Goal: Information Seeking & Learning: Learn about a topic

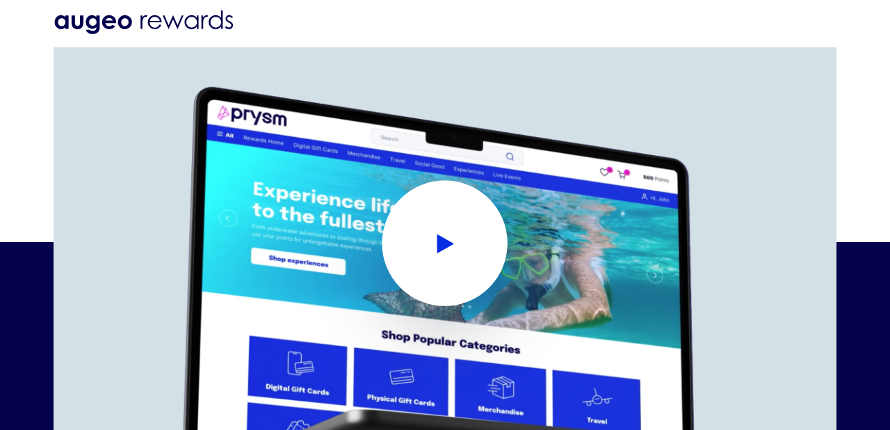
scroll to position [2264, 0]
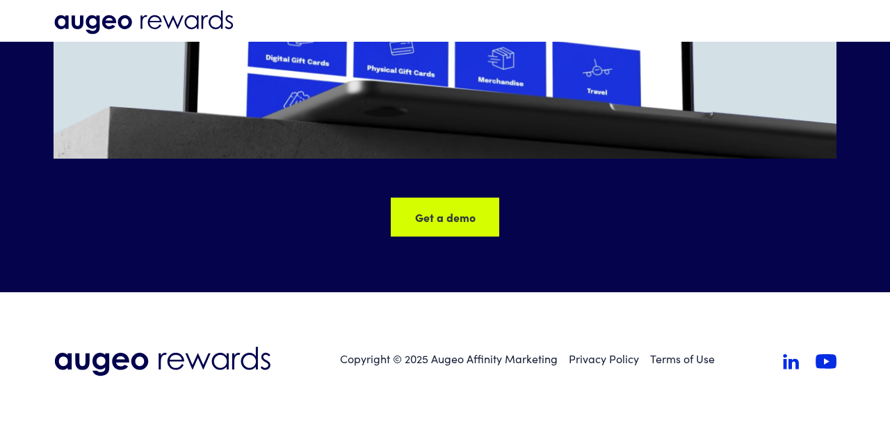
click at [442, 207] on div "Get a demo Get a demo Get a demo Get a demo Get a demo Get a demo" at bounding box center [445, 216] width 108 height 39
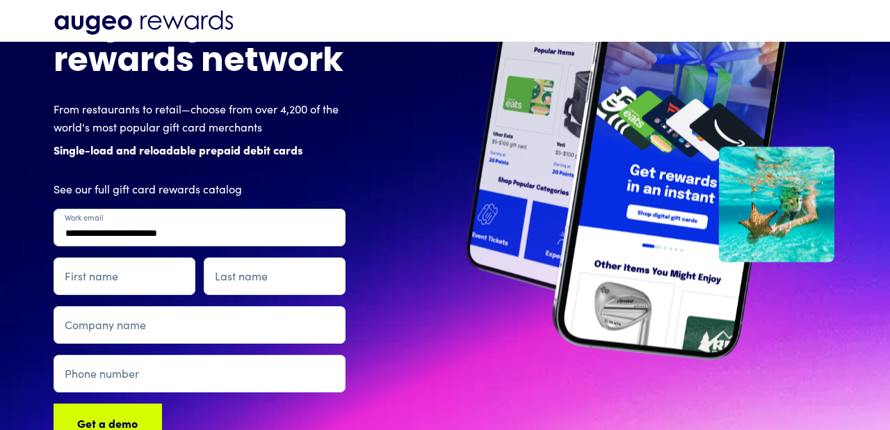
scroll to position [136, 0]
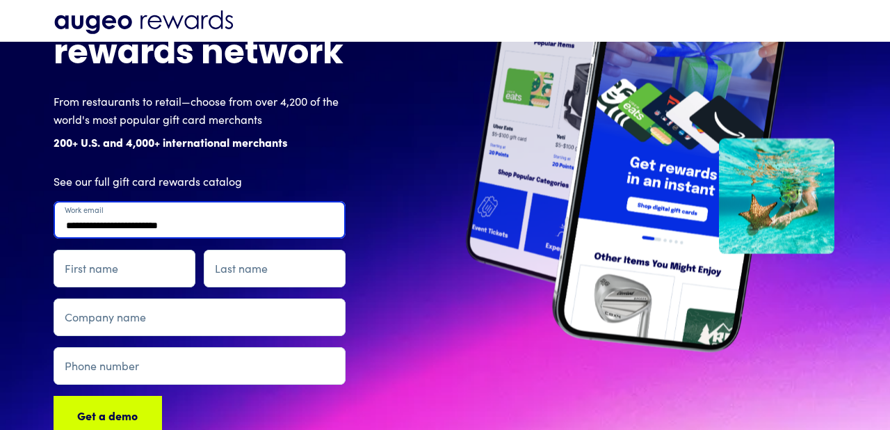
click at [172, 221] on input "**********" at bounding box center [200, 220] width 292 height 38
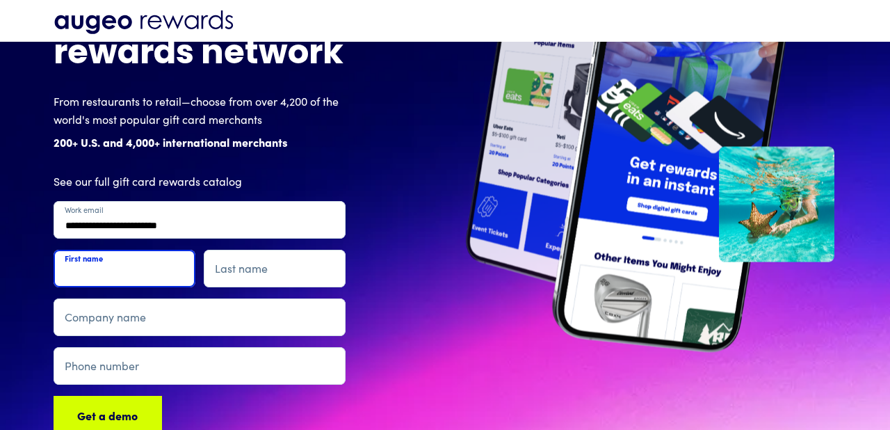
click at [145, 280] on input "First name" at bounding box center [125, 269] width 142 height 38
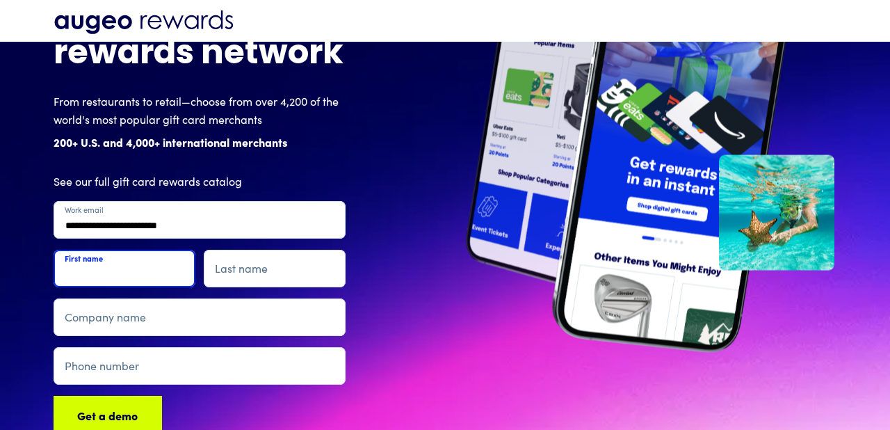
click at [145, 280] on input "First name" at bounding box center [125, 269] width 142 height 38
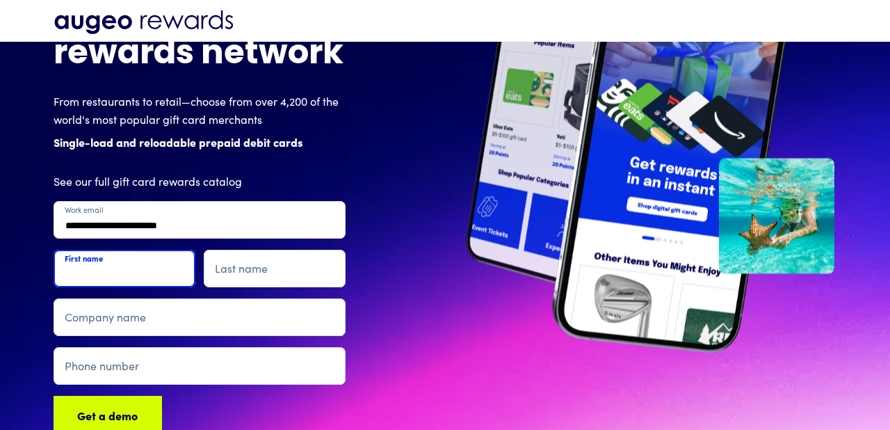
type input "*"
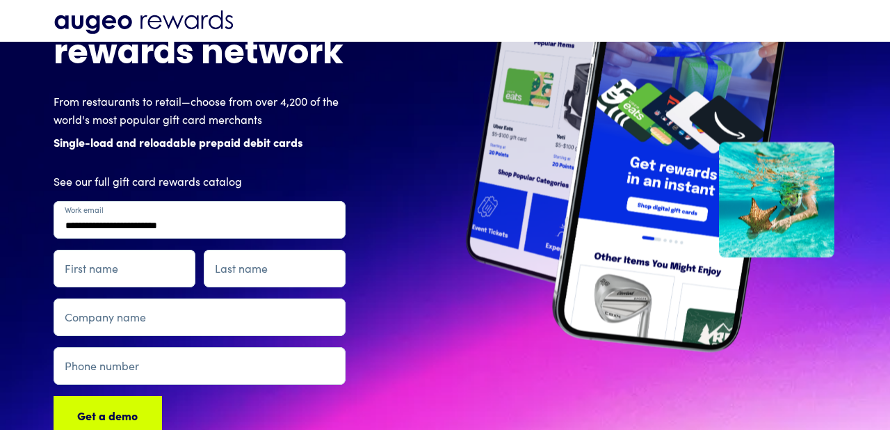
click at [367, 148] on div "From restaurants to retail—choose from over 4,200 of the world's most popular g…" at bounding box center [214, 126] width 320 height 69
